Goal: Contribute content: Contribute content

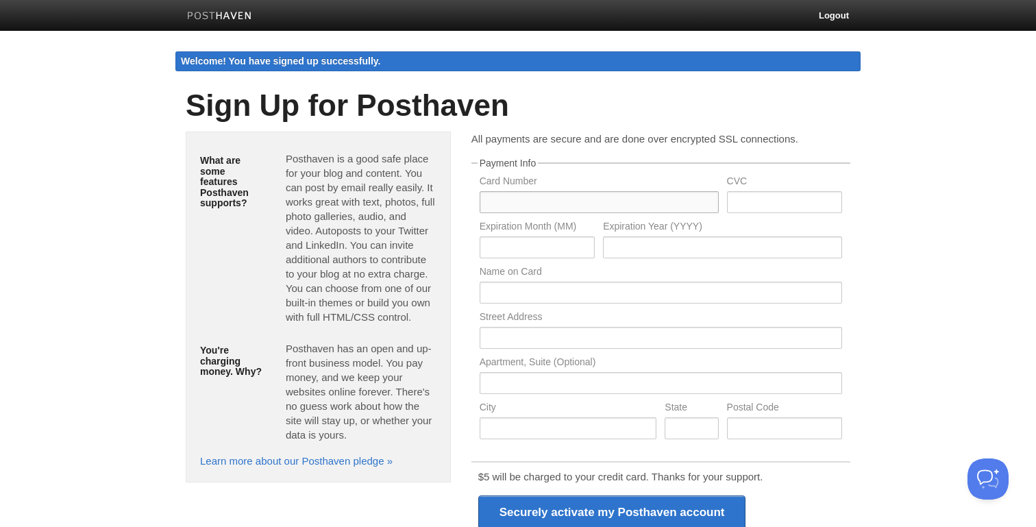
click at [524, 202] on input "text" at bounding box center [599, 202] width 239 height 22
type input "4147202607317912"
click at [753, 208] on input "text" at bounding box center [784, 202] width 115 height 22
type input "378"
click at [671, 142] on p "All payments are secure and are done over encrypted SSL connections." at bounding box center [660, 139] width 379 height 14
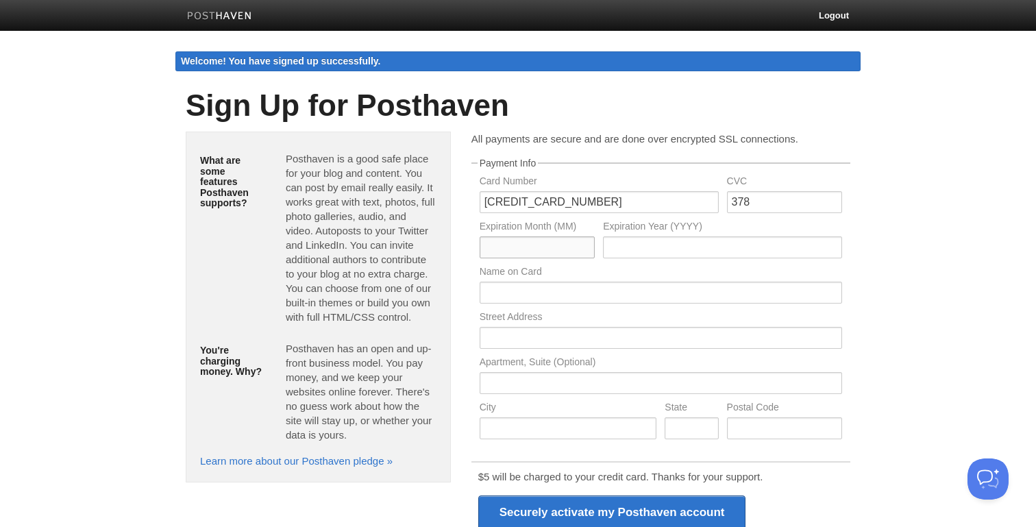
click at [567, 245] on input "text" at bounding box center [537, 247] width 115 height 22
type input "05"
type input "2028"
click at [518, 304] on body "Logout Welcome! You have signed up successfully. Welcome! You have signed up su…" at bounding box center [518, 339] width 1036 height 679
type input "Windell L Gray"
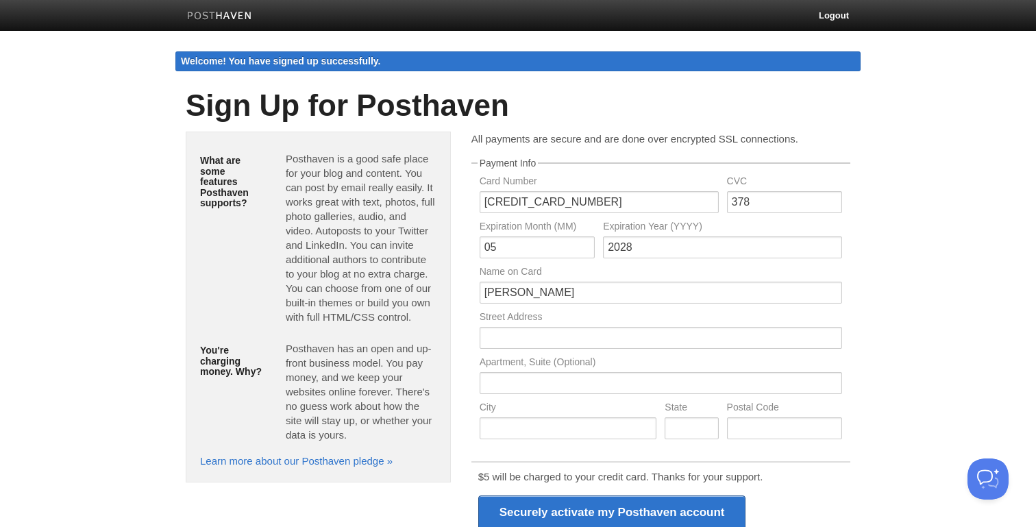
click at [907, 278] on body "Logout Welcome! You have signed up successfully. Welcome! You have signed up su…" at bounding box center [518, 339] width 1036 height 679
click at [596, 343] on input "text" at bounding box center [661, 338] width 363 height 22
type input "69 Averill Ave"
type input "Rochester"
type input "NY"
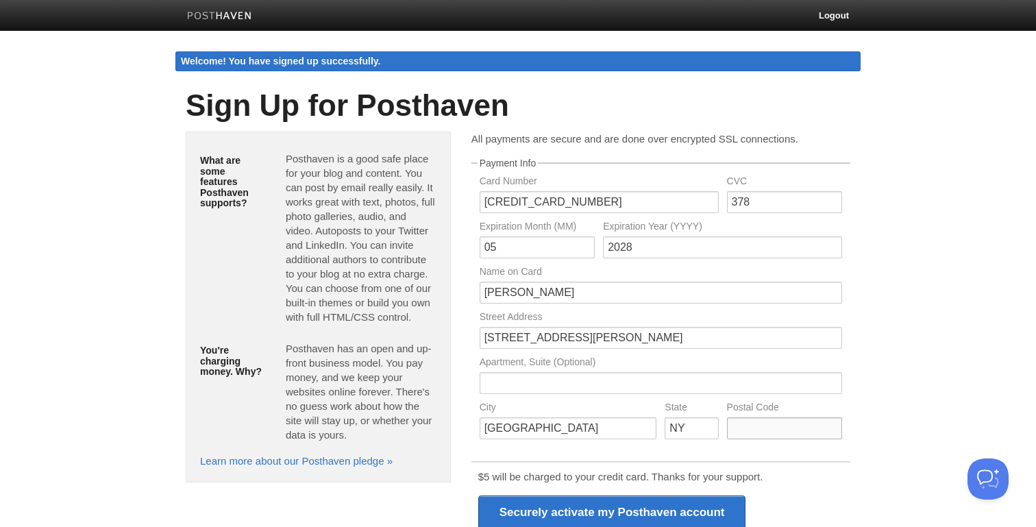
type input "14620"
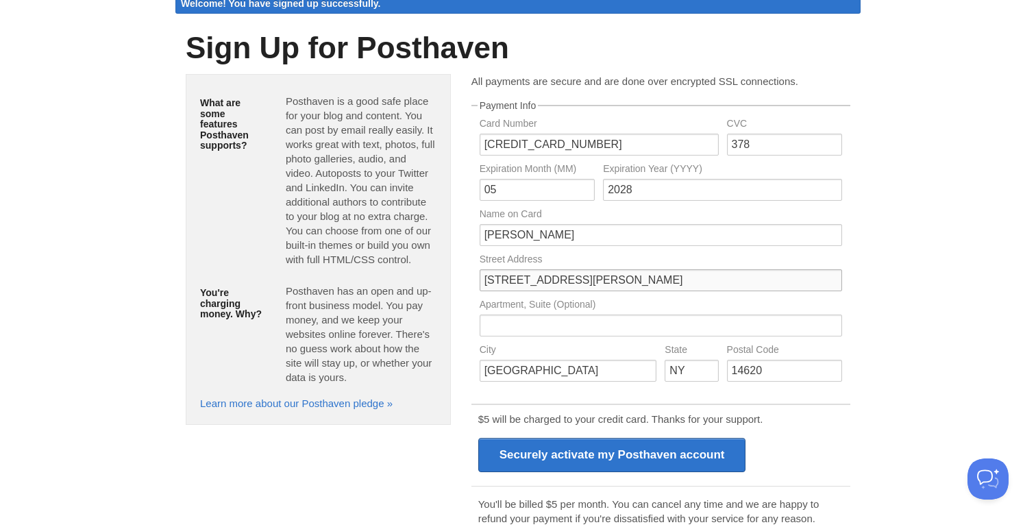
scroll to position [106, 0]
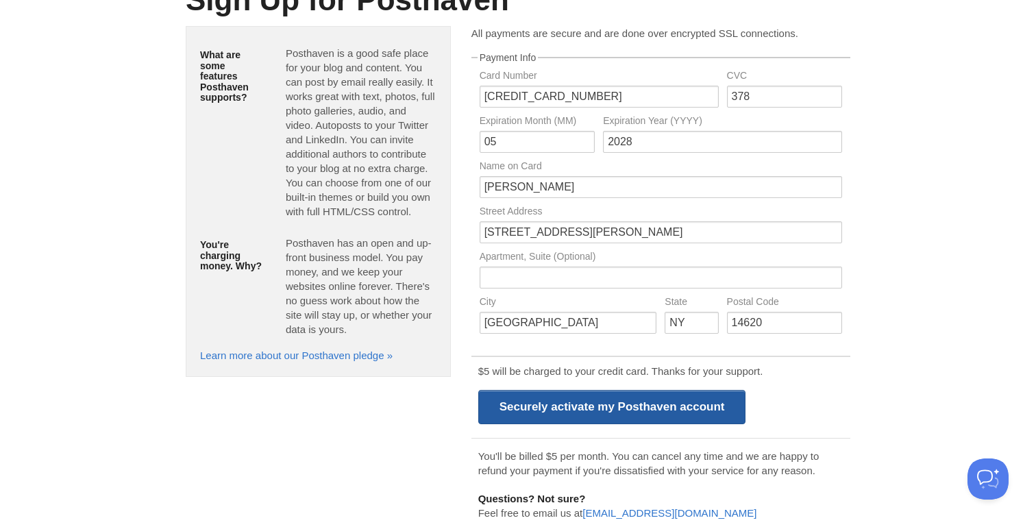
click at [579, 408] on input "Securely activate my Posthaven account" at bounding box center [612, 407] width 268 height 34
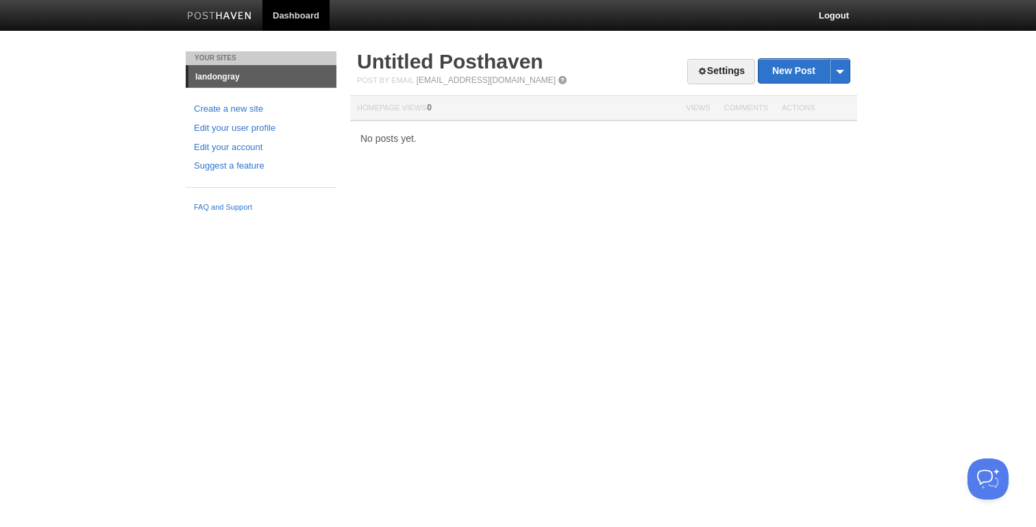
click at [235, 9] on link at bounding box center [220, 17] width 86 height 31
drag, startPoint x: 236, startPoint y: 108, endPoint x: 1035, endPoint y: 0, distance: 807.0
click at [791, 76] on link "New Post" at bounding box center [804, 71] width 91 height 24
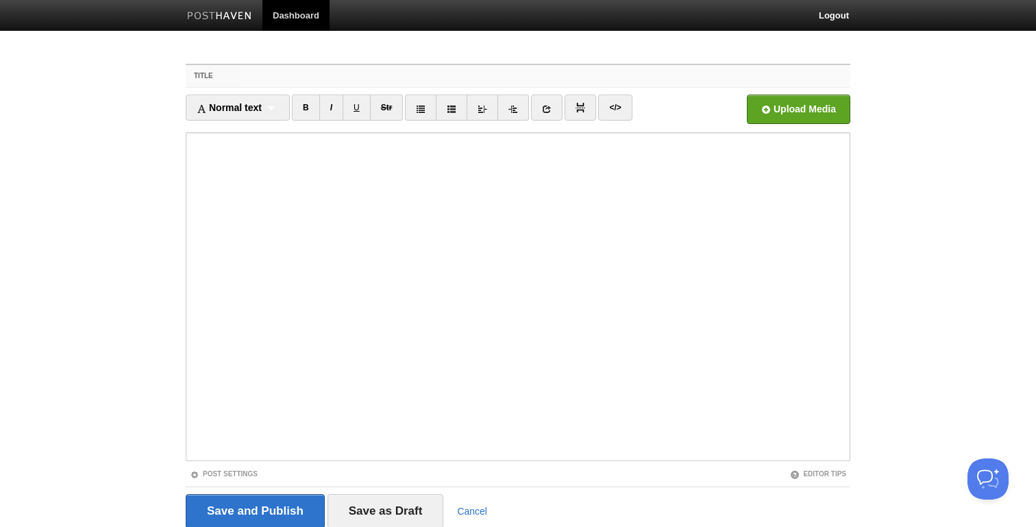
click at [485, 84] on input "Title" at bounding box center [545, 76] width 609 height 22
paste input "On the Topic of Work-Life Balance"
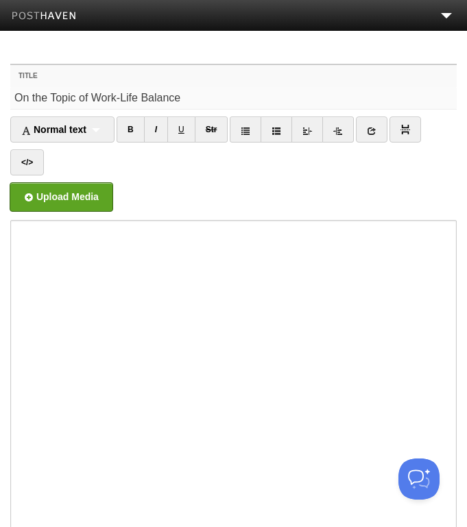
click at [120, 101] on input "On the Topic of Work-Life Balance" at bounding box center [233, 98] width 446 height 22
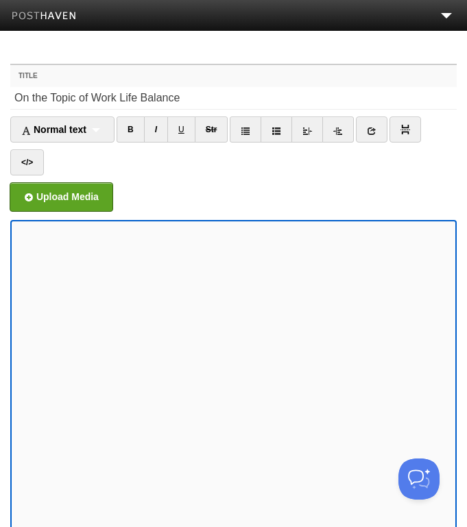
scroll to position [17, 0]
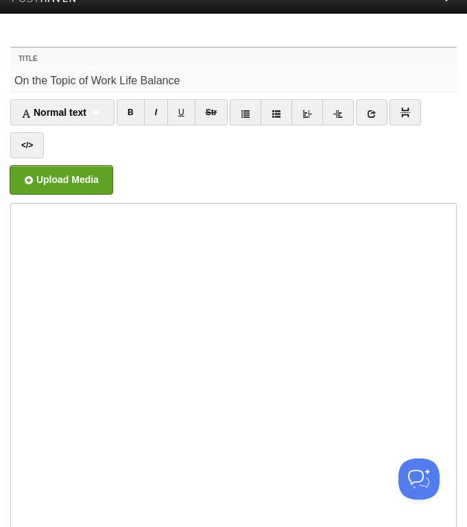
drag, startPoint x: 90, startPoint y: 82, endPoint x: -74, endPoint y: 84, distance: 163.8
click at [0, 84] on html "Dashboard Logout Your Sites landongray Create a new site Edit your user profile…" at bounding box center [233, 350] width 467 height 735
click at [68, 85] on input "Work Life Balance" at bounding box center [233, 81] width 446 height 22
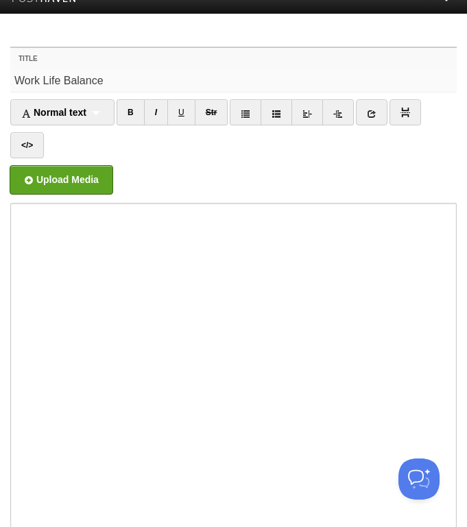
click at [106, 80] on input "Work Life Balance" at bounding box center [233, 81] width 446 height 22
click at [72, 75] on input "Work Life Balance" at bounding box center [233, 81] width 446 height 22
type input "M"
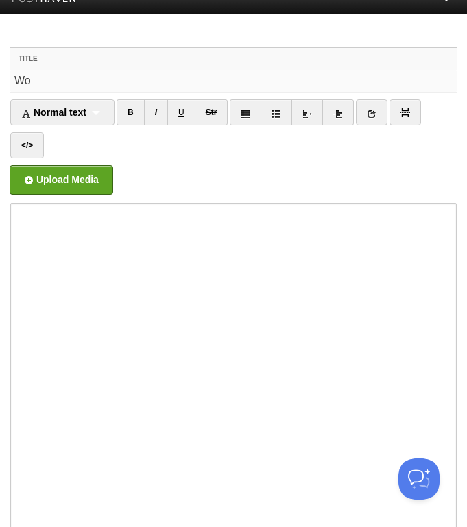
type input "W"
click at [58, 75] on input "The Myth of Work Life Balance" at bounding box center [233, 81] width 446 height 22
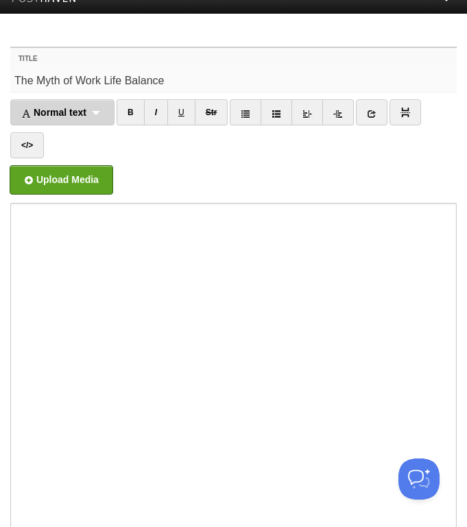
type input "The Myth of Work Life Balance"
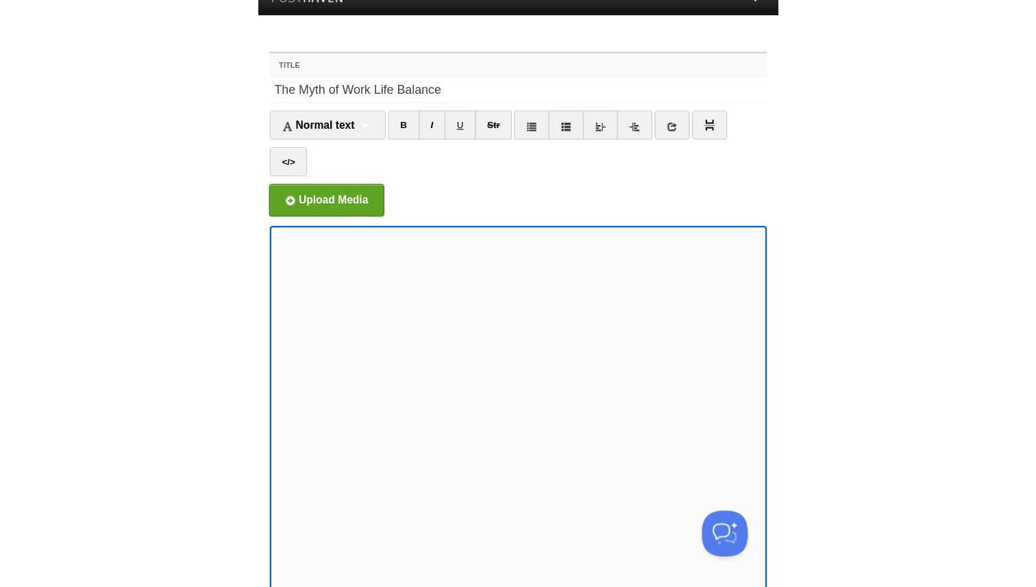
scroll to position [0, 0]
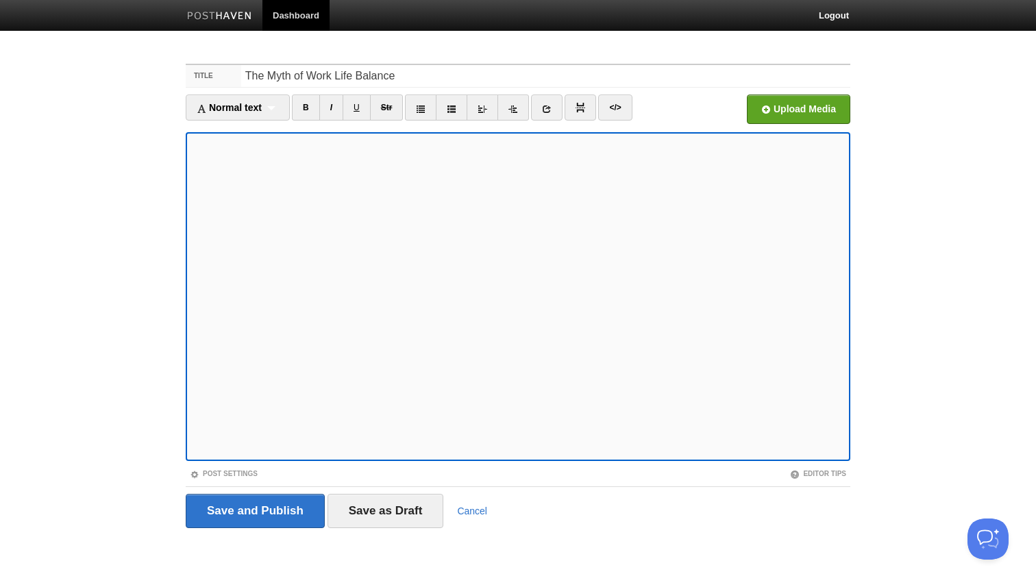
click at [456, 132] on iframe at bounding box center [518, 296] width 665 height 329
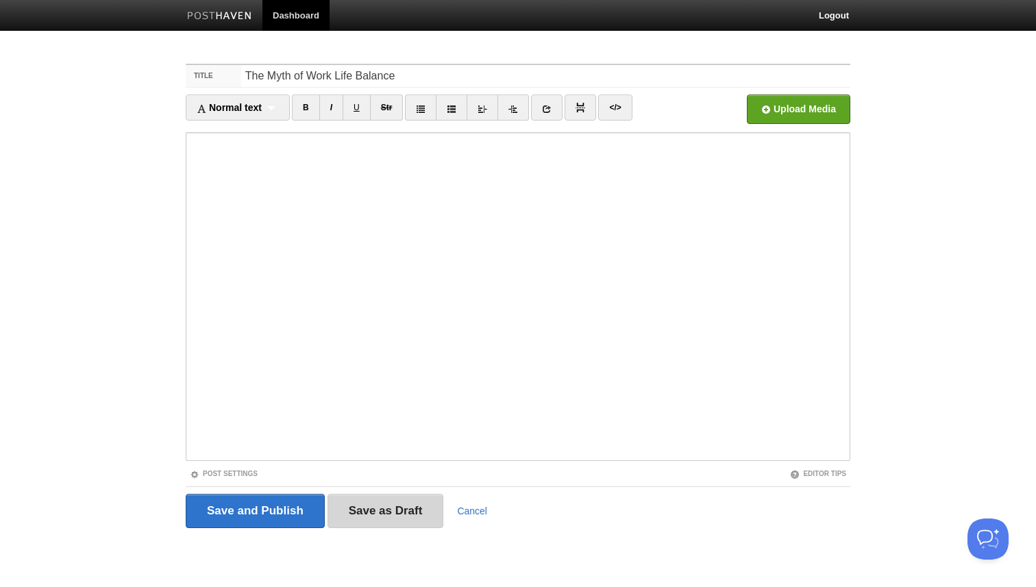
click at [391, 517] on input "Save as Draft" at bounding box center [386, 511] width 116 height 34
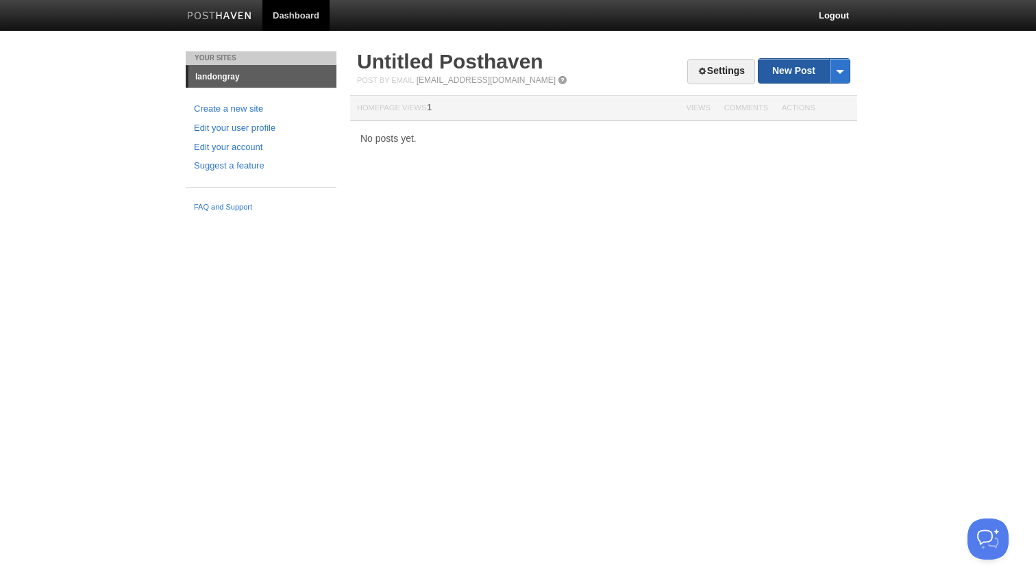
click at [779, 80] on link "New Post" at bounding box center [804, 71] width 91 height 24
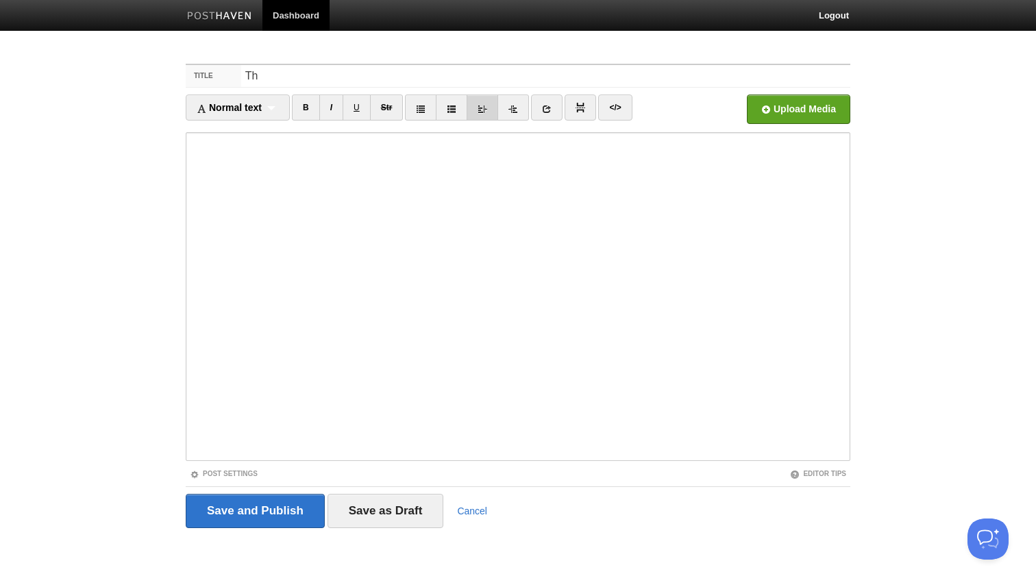
type input "T"
type input "Work Life Balance?"
